Goal: Check status: Check status

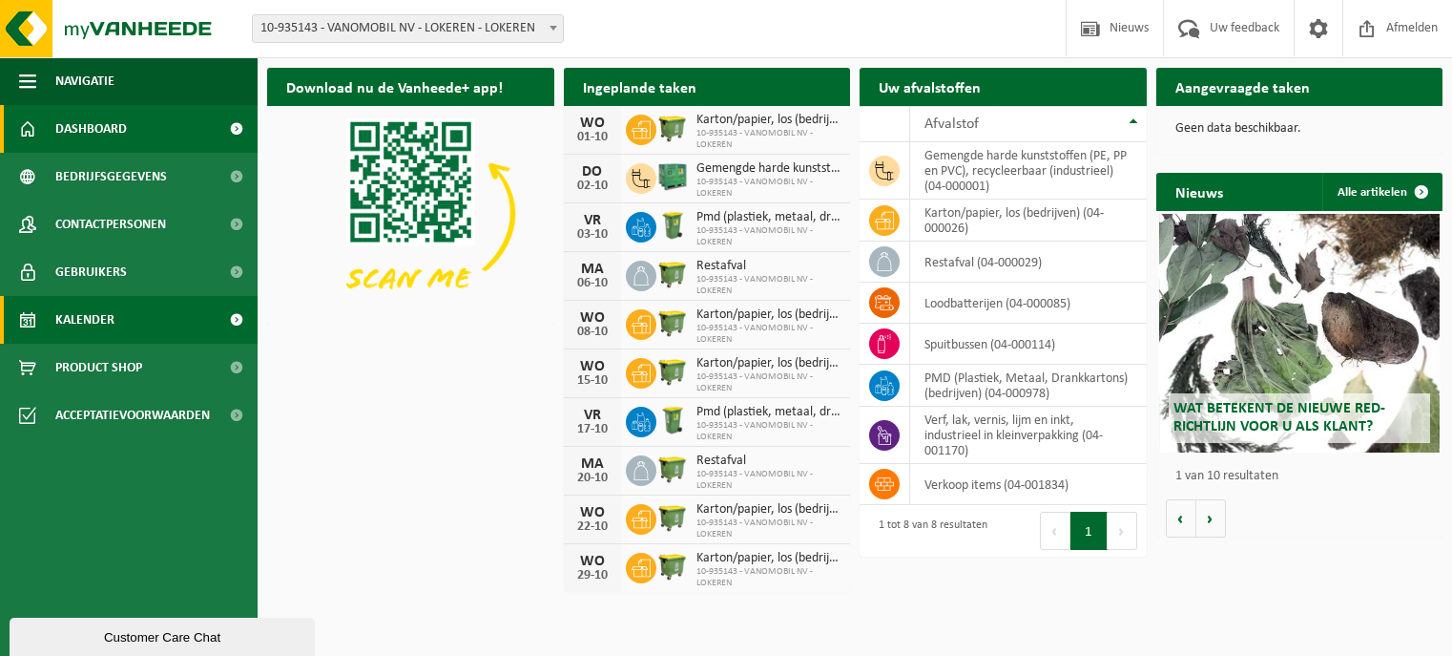
click at [88, 323] on span "Kalender" at bounding box center [84, 320] width 59 height 48
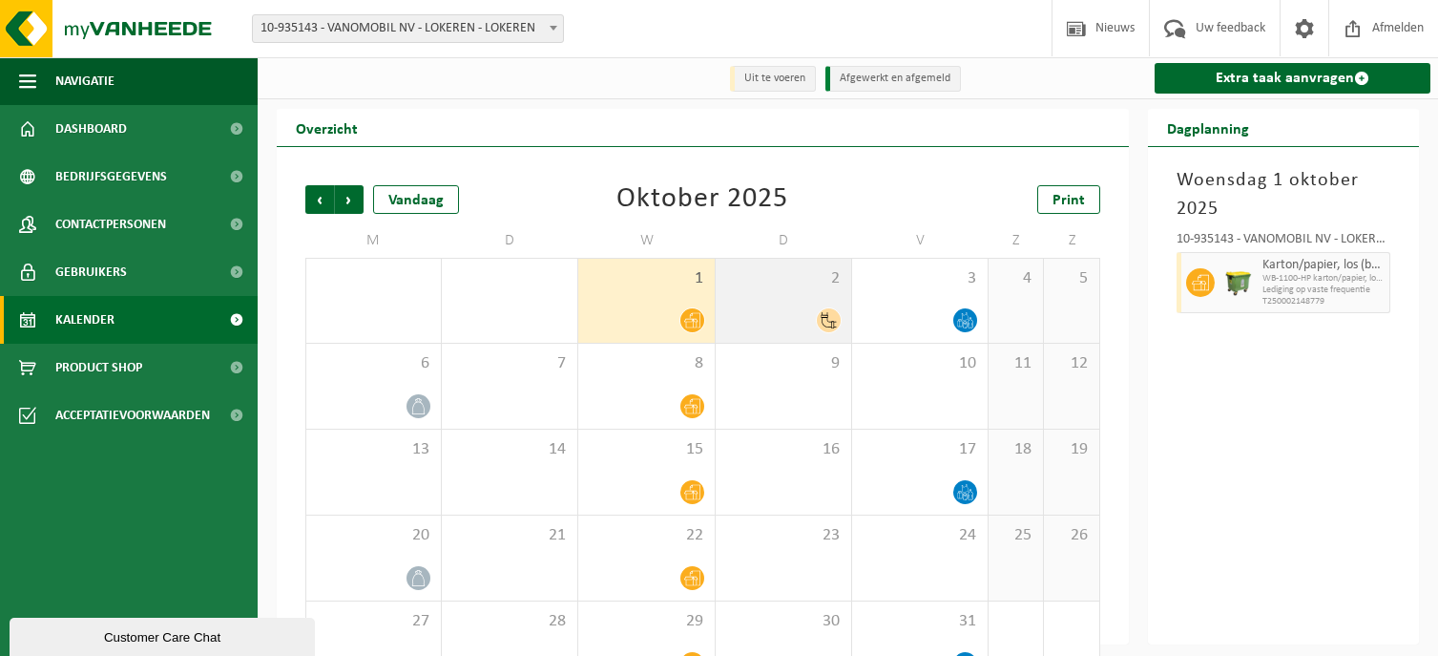
click at [805, 321] on div at bounding box center [783, 320] width 116 height 26
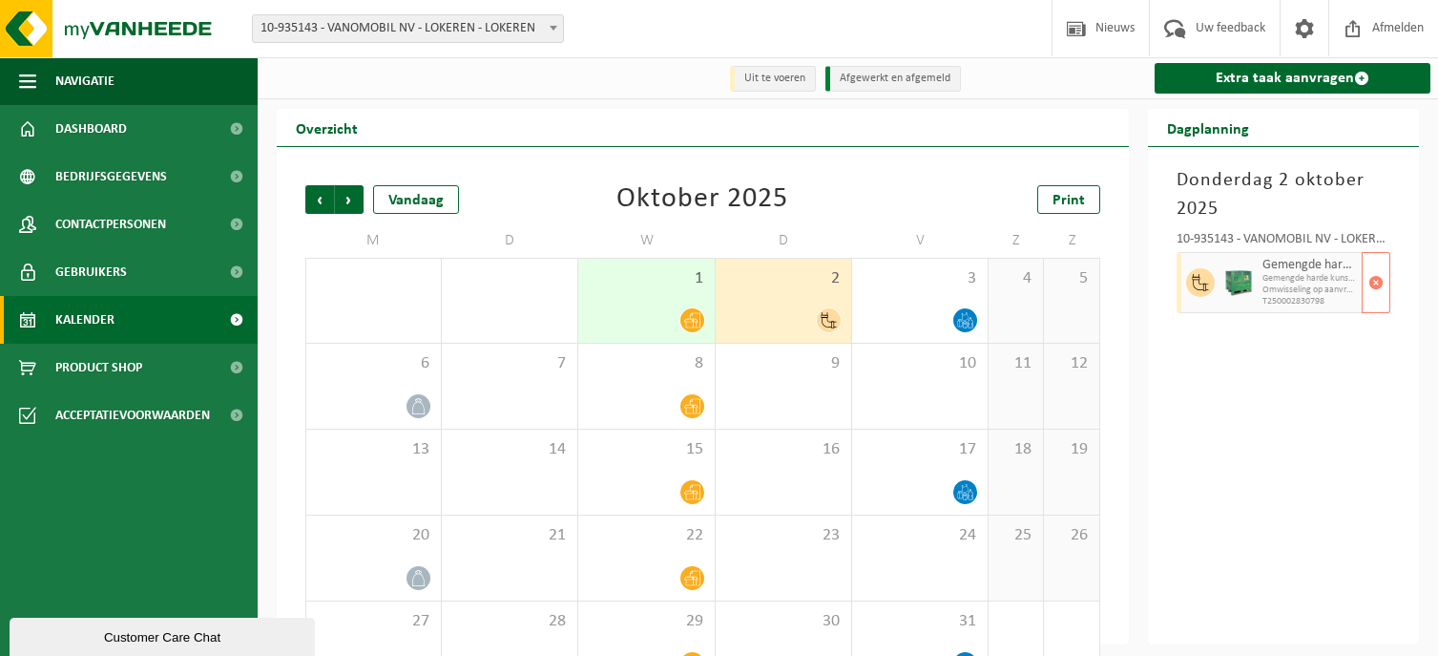
click at [1327, 266] on span "Gemengde harde kunststoffen (PE, PP en PVC), recycleerbaar (industrieel)" at bounding box center [1310, 265] width 94 height 15
